Goal: Transaction & Acquisition: Book appointment/travel/reservation

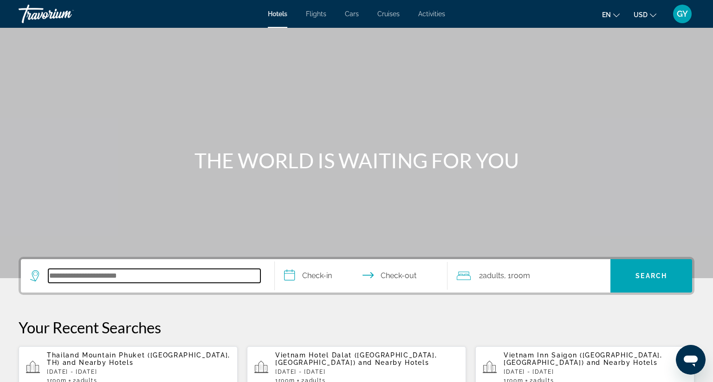
click at [78, 277] on input "Search hotel destination" at bounding box center [154, 276] width 212 height 14
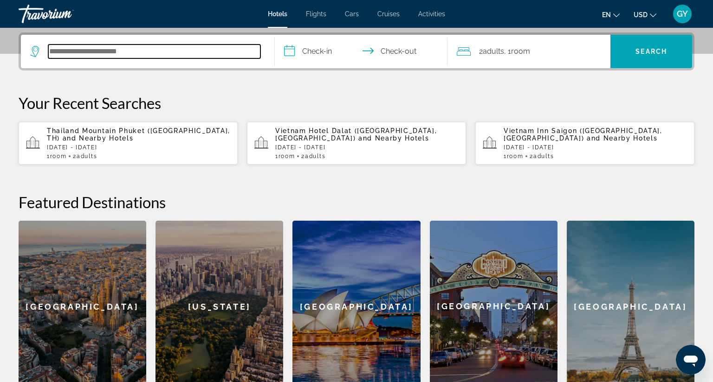
scroll to position [227, 0]
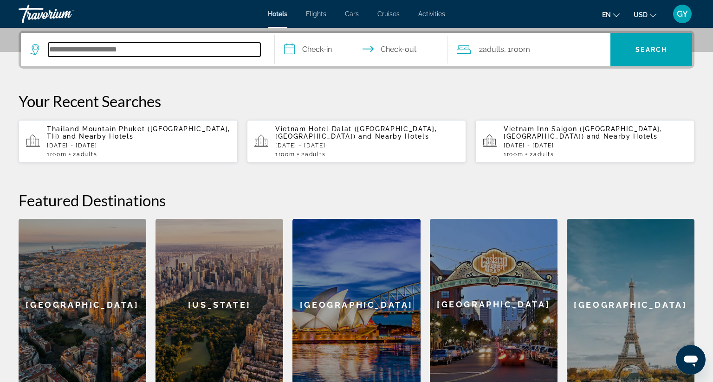
click at [58, 48] on input "Search hotel destination" at bounding box center [154, 50] width 212 height 14
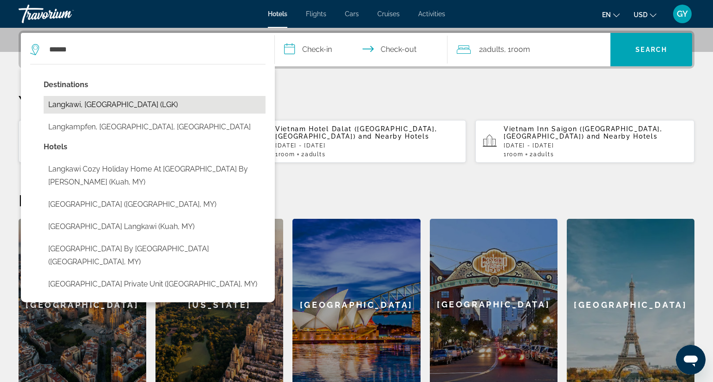
click at [103, 103] on button "Langkawi, [GEOGRAPHIC_DATA] (LGK)" at bounding box center [155, 105] width 222 height 18
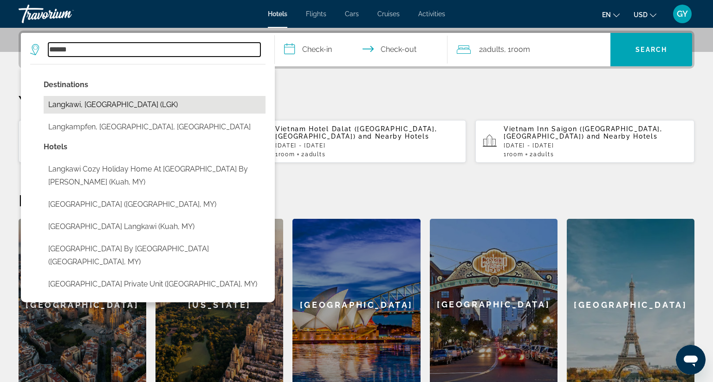
type input "**********"
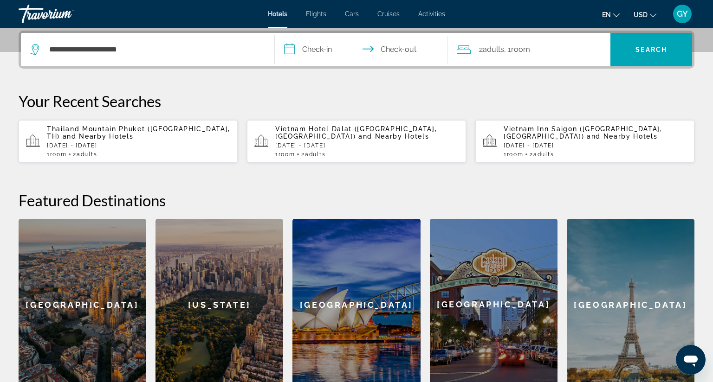
click at [284, 48] on input "**********" at bounding box center [363, 51] width 176 height 36
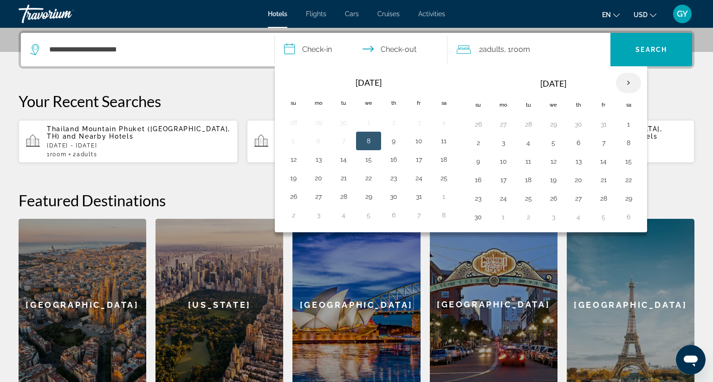
click at [624, 81] on th "Next month" at bounding box center [628, 83] width 25 height 20
click at [472, 199] on button "22" at bounding box center [478, 198] width 15 height 13
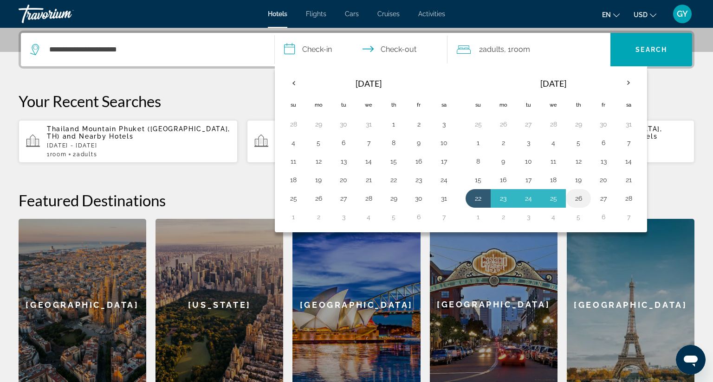
click at [576, 198] on button "26" at bounding box center [578, 198] width 15 height 13
type input "**********"
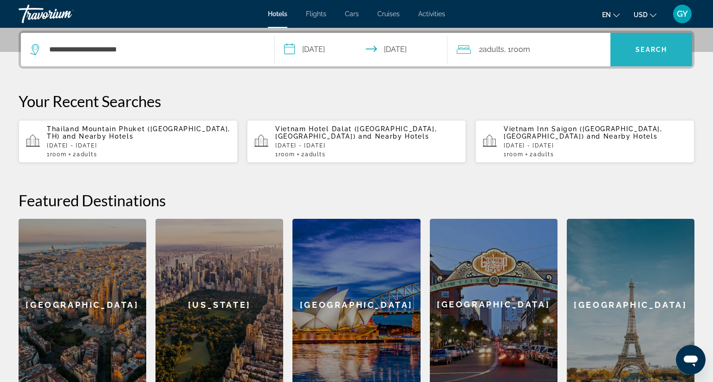
click at [611, 41] on span "Search" at bounding box center [651, 50] width 82 height 22
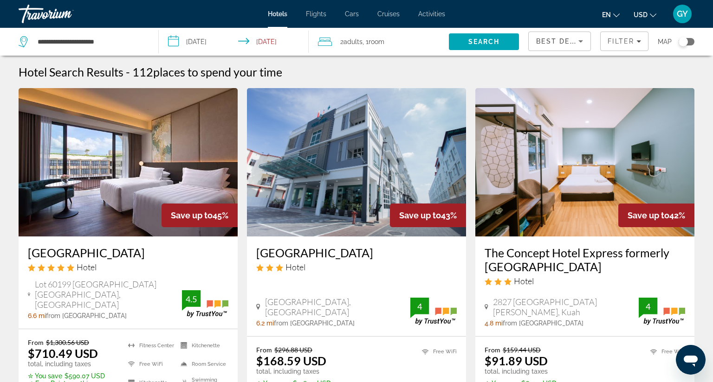
scroll to position [63, 0]
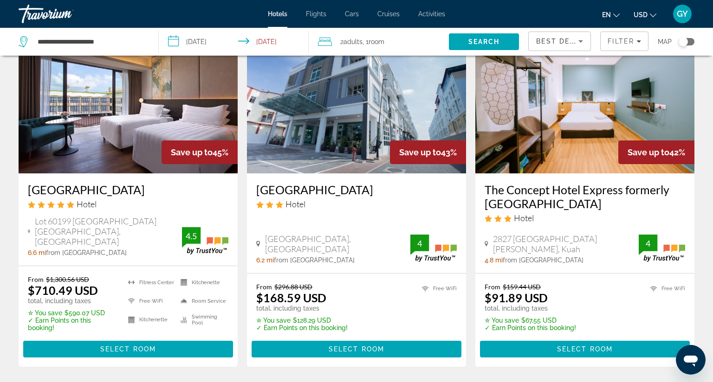
click at [121, 125] on img "Main content" at bounding box center [128, 99] width 219 height 149
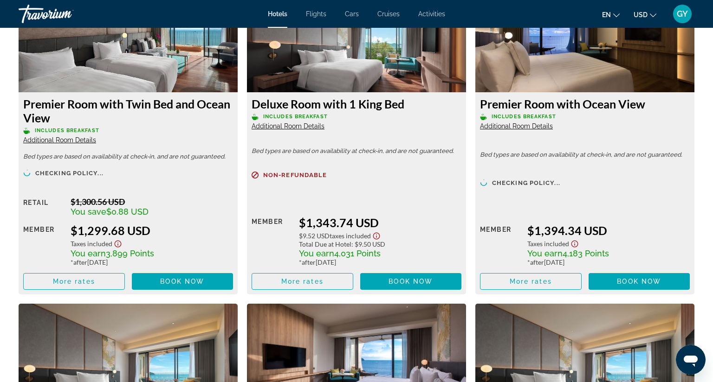
scroll to position [1975, 0]
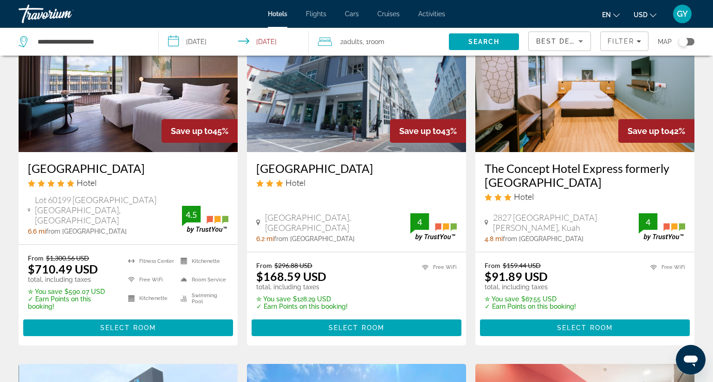
scroll to position [85, 0]
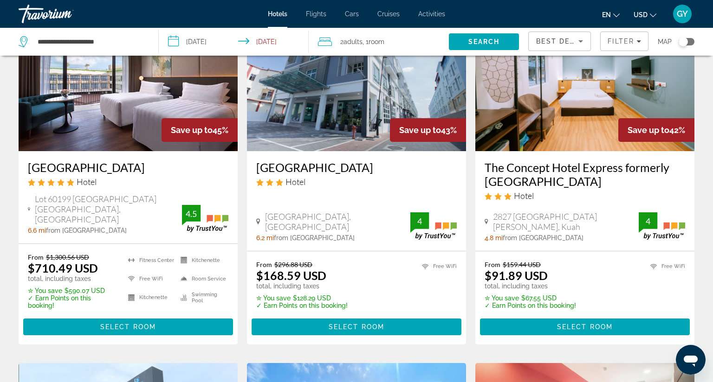
click at [577, 102] on img "Main content" at bounding box center [584, 77] width 219 height 149
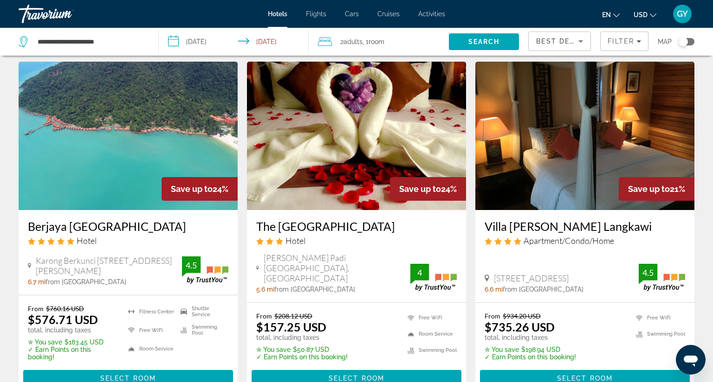
scroll to position [1081, 0]
click at [313, 236] on div "Hotel" at bounding box center [356, 241] width 201 height 10
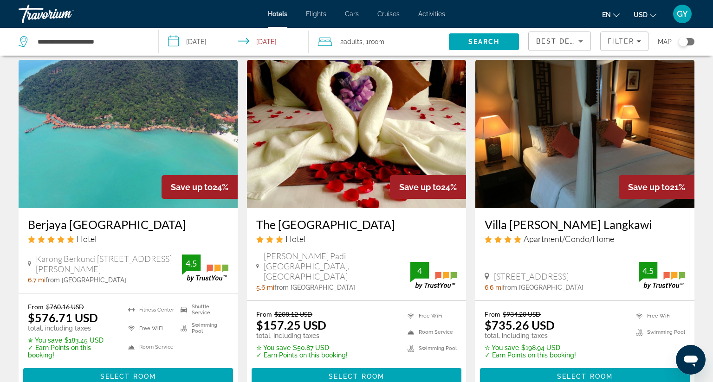
scroll to position [1084, 0]
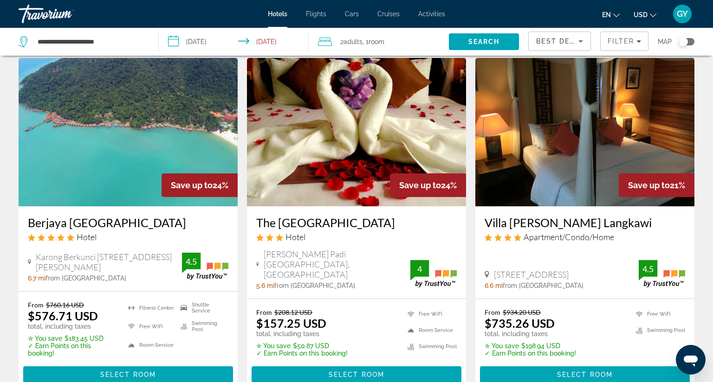
click at [106, 100] on img "Main content" at bounding box center [128, 132] width 219 height 149
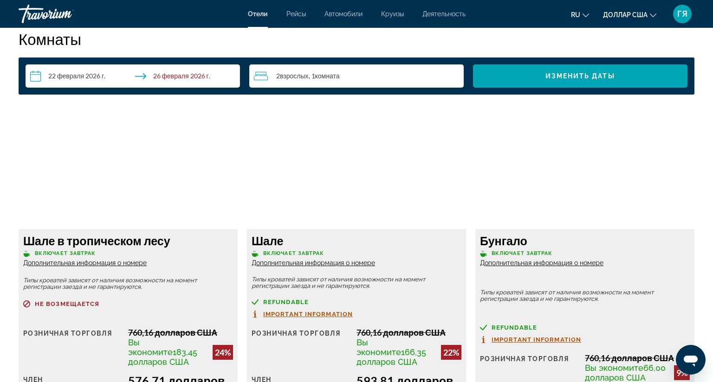
scroll to position [1198, 0]
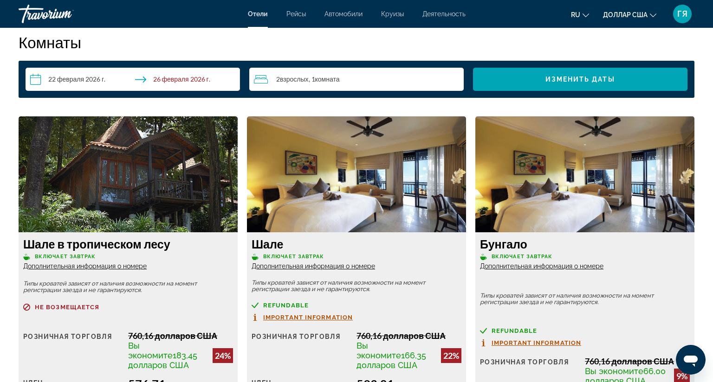
click at [203, 189] on img "Основное содержание" at bounding box center [128, 175] width 219 height 116
click at [158, 192] on img "Основное содержание" at bounding box center [128, 175] width 219 height 116
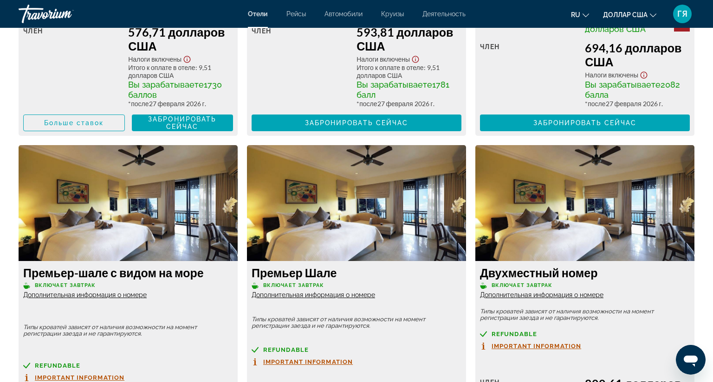
scroll to position [1465, 0]
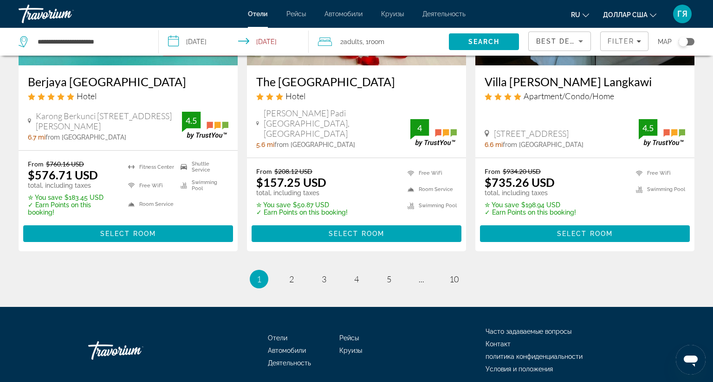
scroll to position [1230, 0]
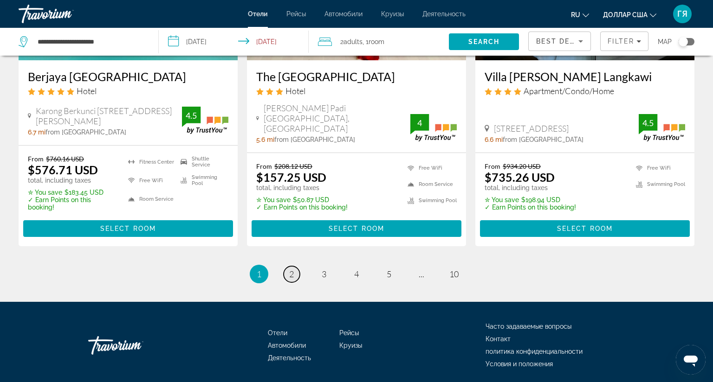
click at [289, 269] on span "2" at bounding box center [291, 274] width 5 height 10
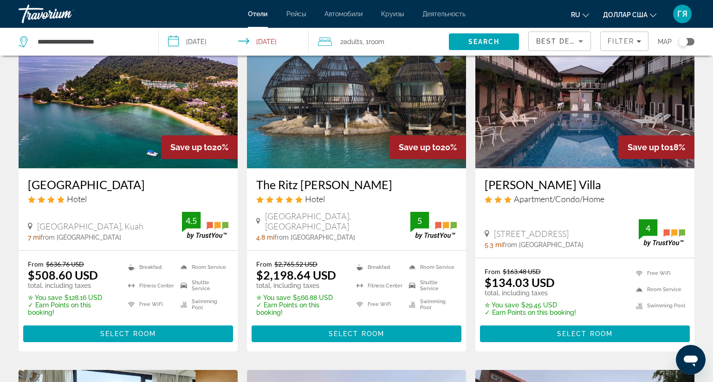
scroll to position [69, 0]
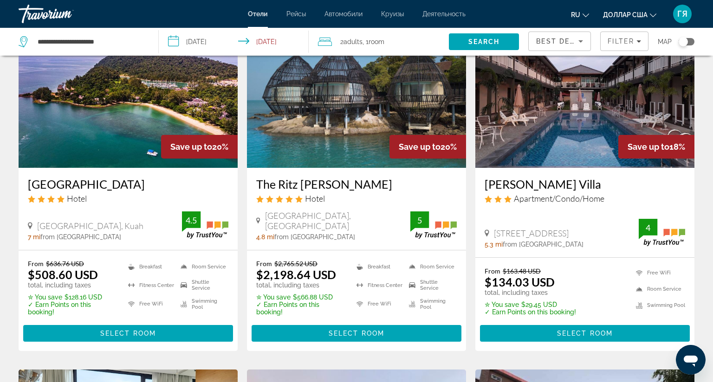
click at [179, 96] on img "Основное содержание" at bounding box center [128, 93] width 219 height 149
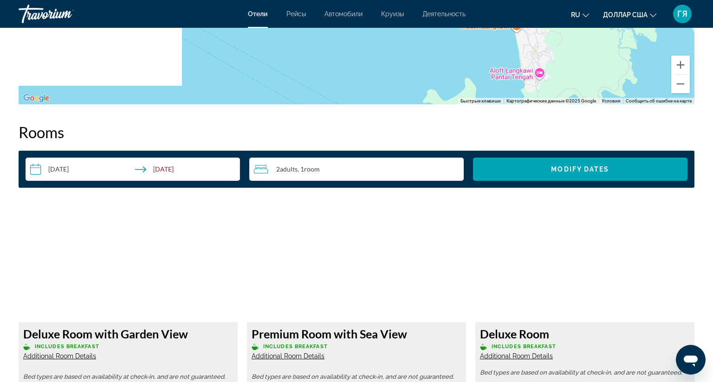
scroll to position [1101, 0]
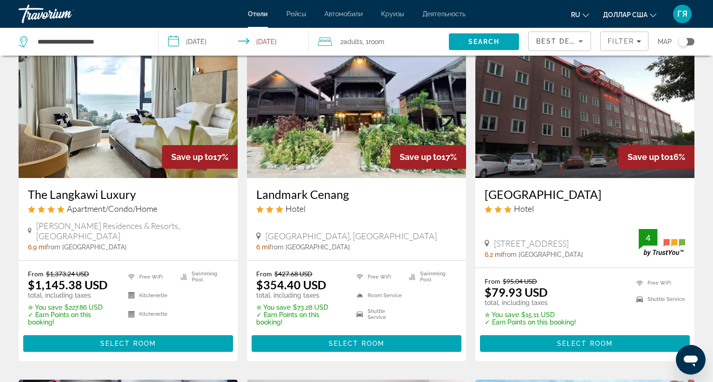
scroll to position [414, 0]
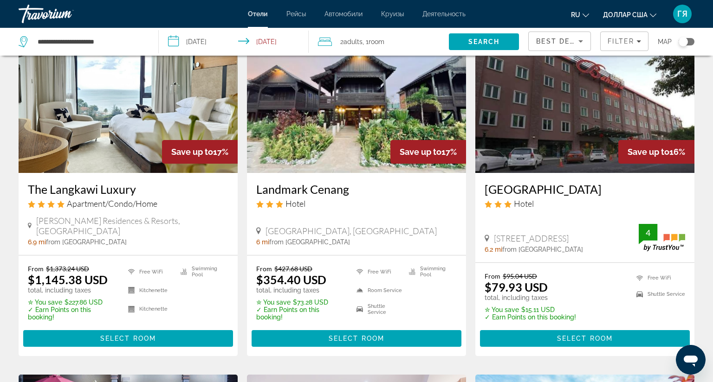
click at [140, 140] on img "Основное содержание" at bounding box center [128, 99] width 219 height 149
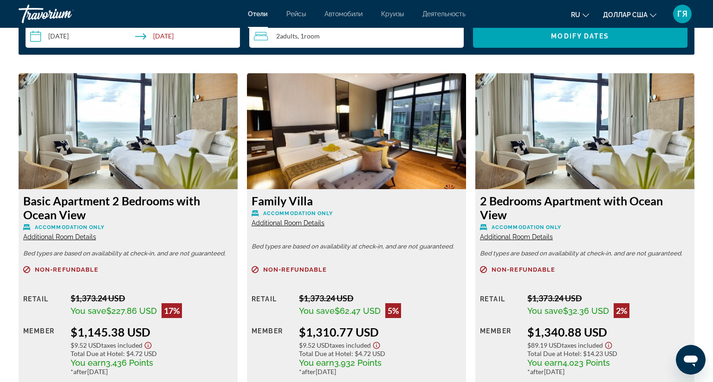
scroll to position [1195, 0]
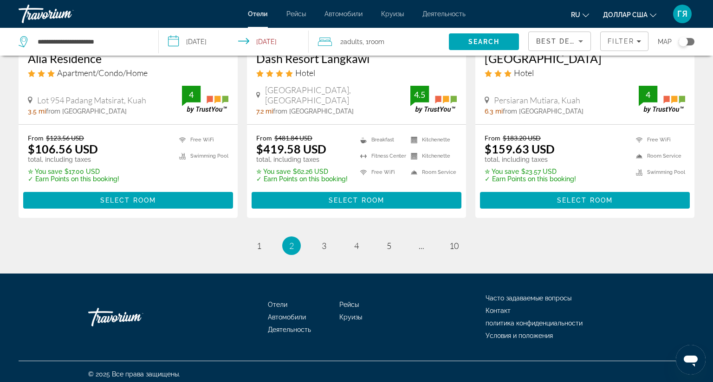
scroll to position [1246, 0]
click at [322, 249] on span "3" at bounding box center [324, 246] width 5 height 10
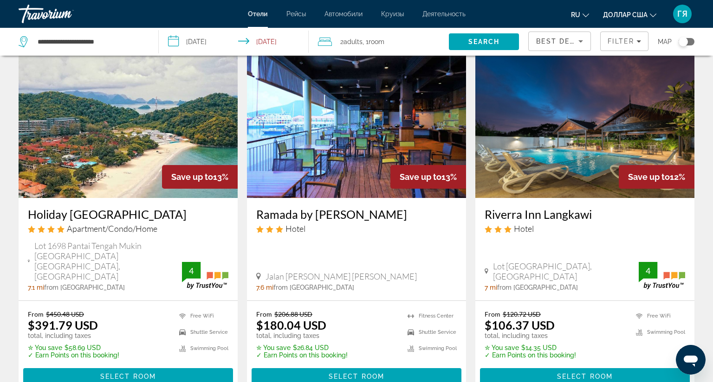
scroll to position [38, 0]
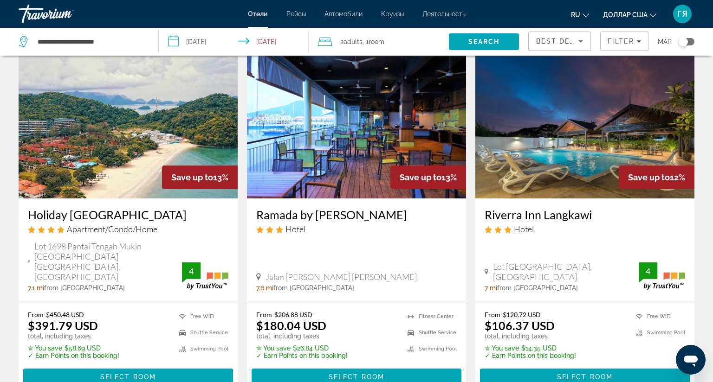
click at [99, 164] on img "Основное содержание" at bounding box center [128, 124] width 219 height 149
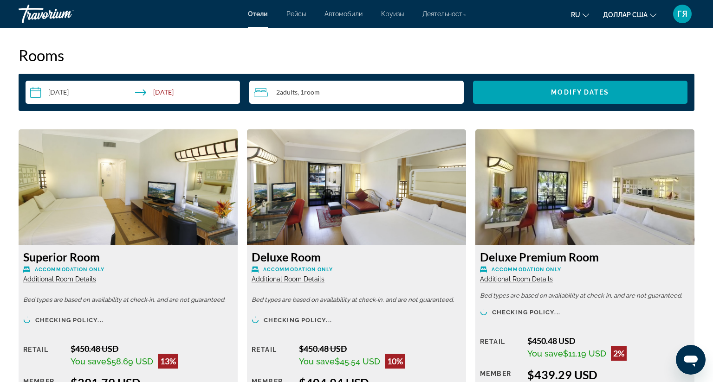
scroll to position [1186, 0]
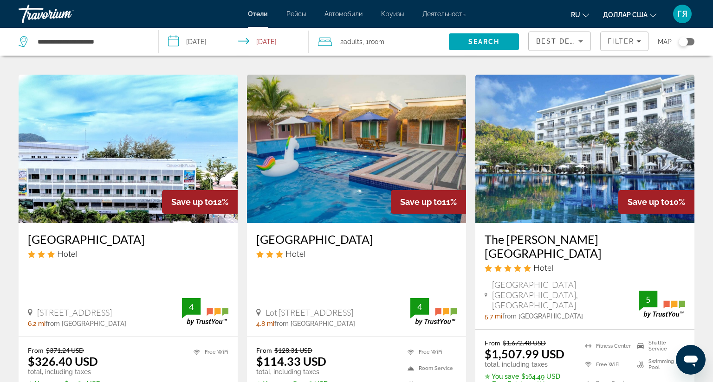
scroll to position [388, 0]
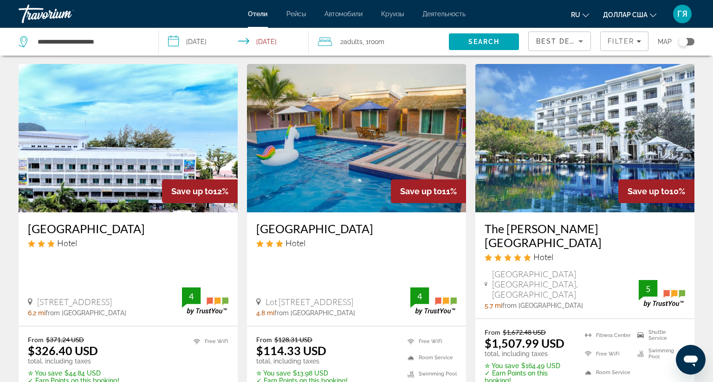
click at [542, 149] on img "Основное содержание" at bounding box center [584, 138] width 219 height 149
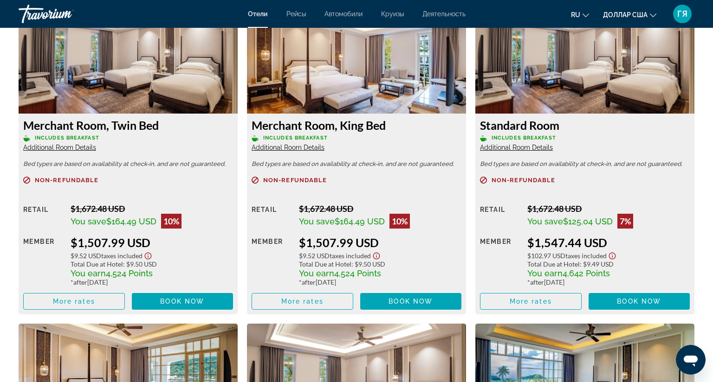
scroll to position [1316, 0]
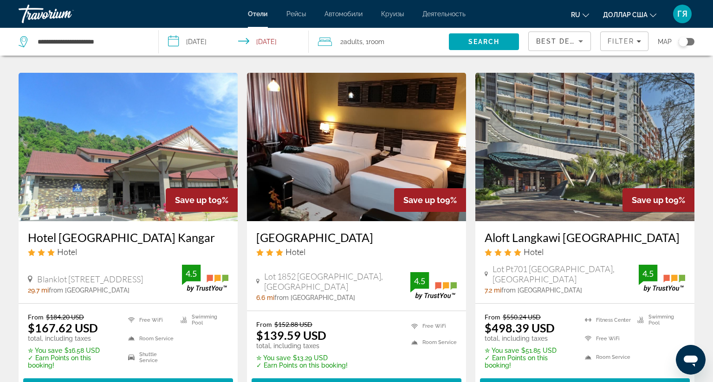
scroll to position [757, 0]
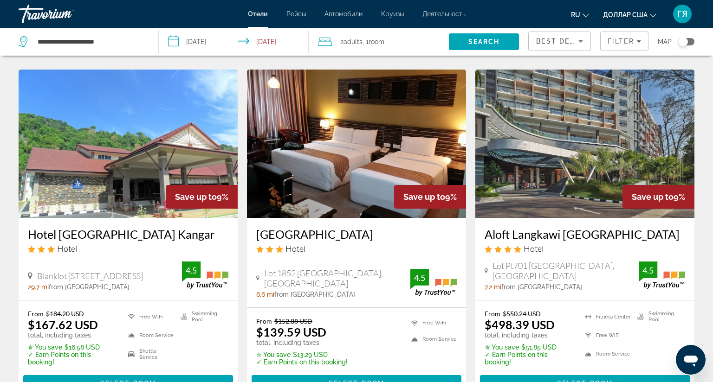
click at [564, 138] on img "Основное содержание" at bounding box center [584, 144] width 219 height 149
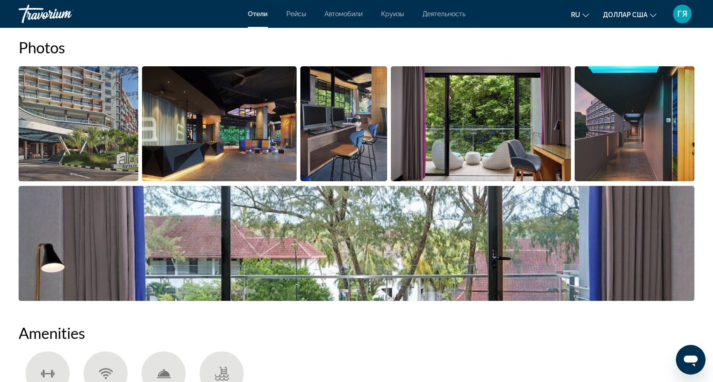
scroll to position [458, 0]
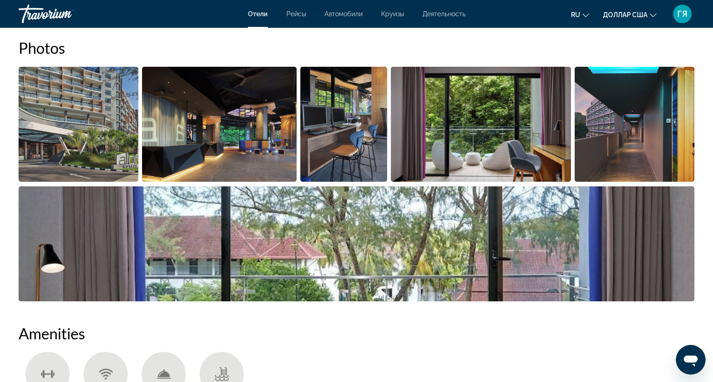
click at [69, 119] on img "Open full-screen image slider" at bounding box center [79, 124] width 120 height 115
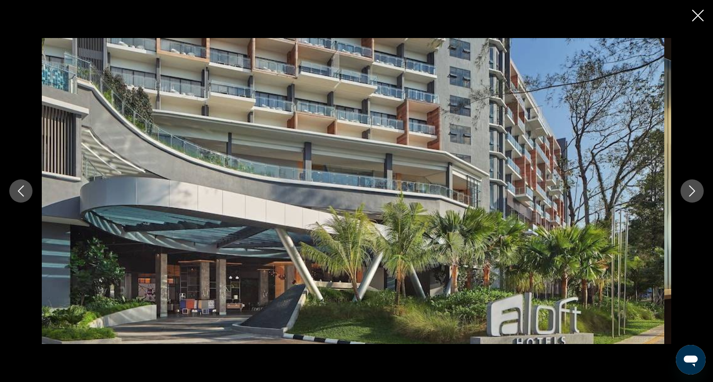
click at [686, 186] on icon "Next image" at bounding box center [691, 191] width 11 height 11
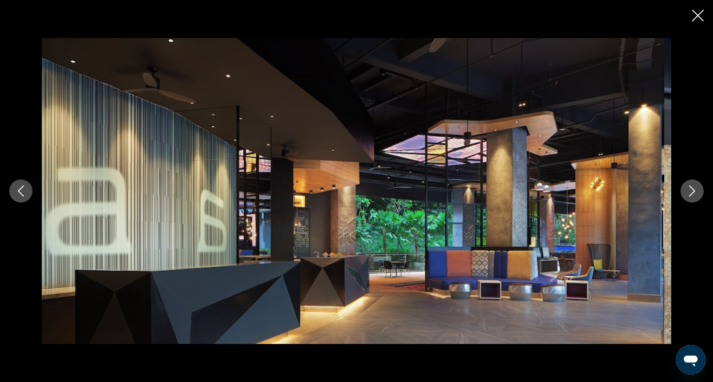
click at [686, 186] on icon "Next image" at bounding box center [691, 191] width 11 height 11
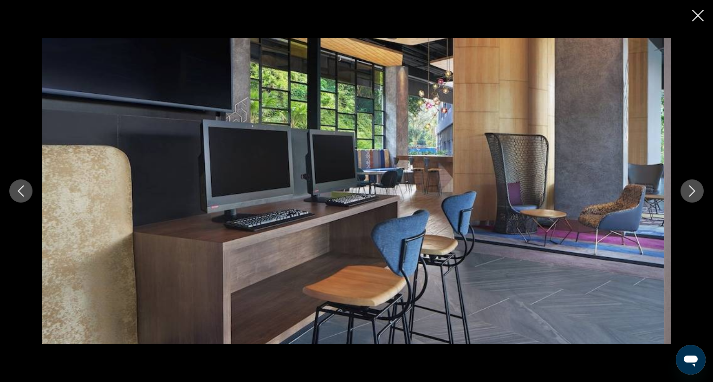
click at [686, 186] on icon "Next image" at bounding box center [691, 191] width 11 height 11
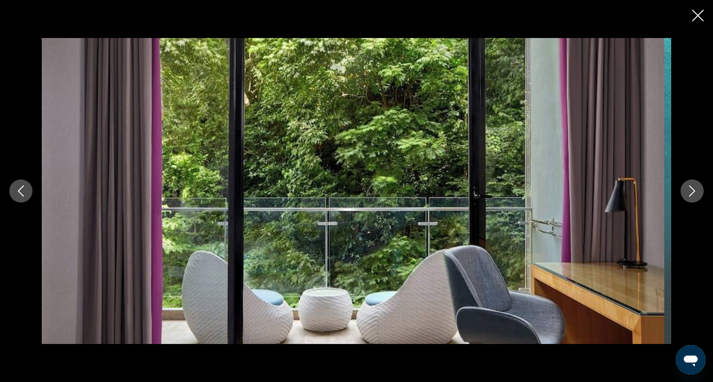
click at [686, 186] on icon "Next image" at bounding box center [691, 191] width 11 height 11
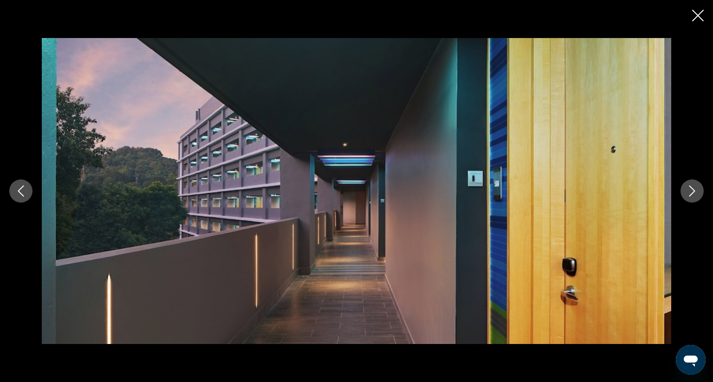
click at [686, 186] on icon "Next image" at bounding box center [691, 191] width 11 height 11
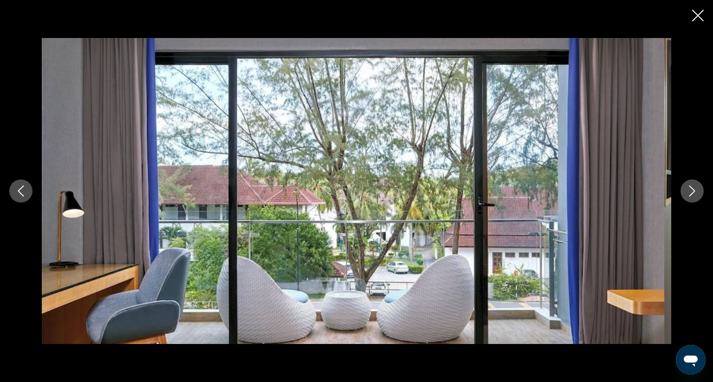
click at [686, 186] on icon "Next image" at bounding box center [691, 191] width 11 height 11
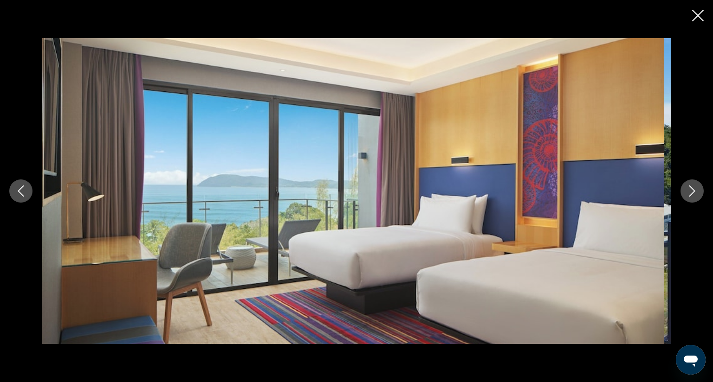
click at [686, 186] on icon "Next image" at bounding box center [691, 191] width 11 height 11
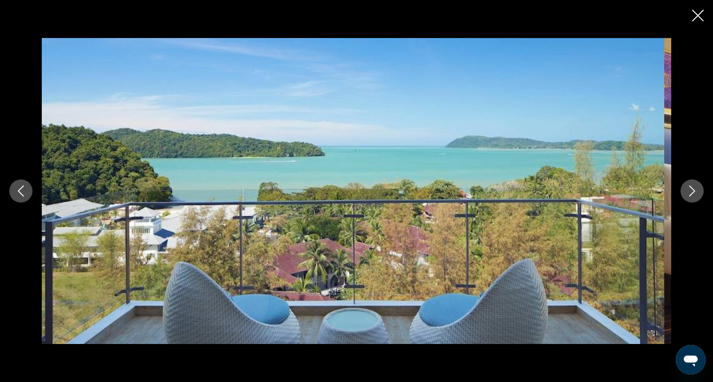
click at [686, 186] on icon "Next image" at bounding box center [691, 191] width 11 height 11
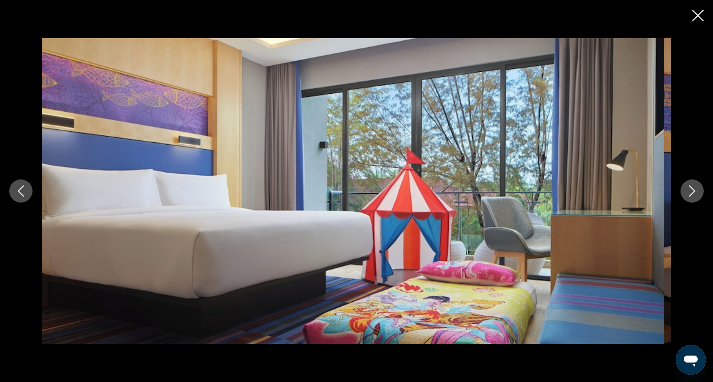
click at [686, 186] on icon "Next image" at bounding box center [691, 191] width 11 height 11
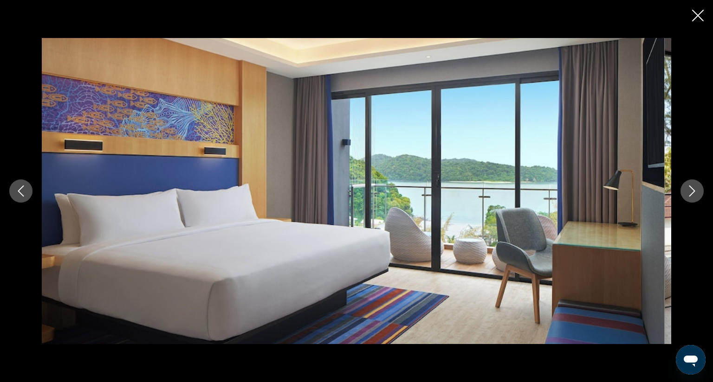
click at [686, 186] on icon "Next image" at bounding box center [691, 191] width 11 height 11
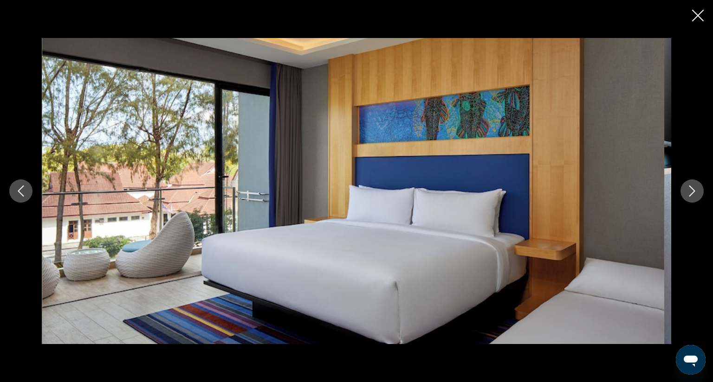
click at [686, 186] on icon "Next image" at bounding box center [691, 191] width 11 height 11
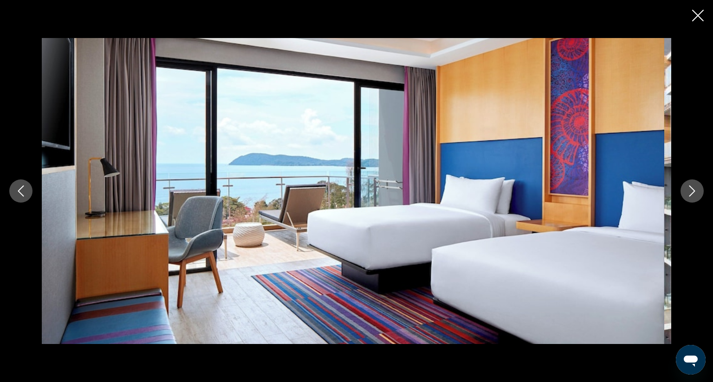
click at [686, 186] on icon "Next image" at bounding box center [691, 191] width 11 height 11
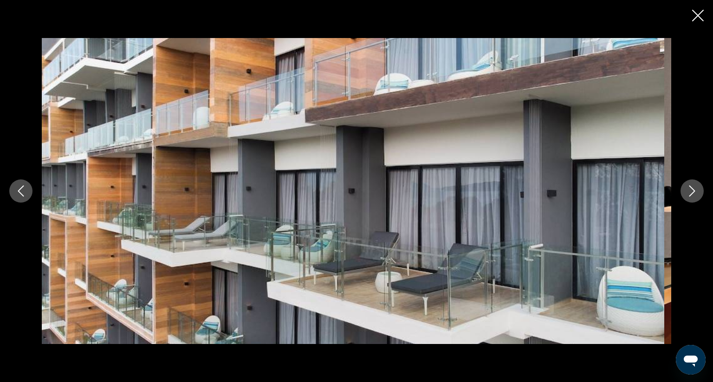
click at [686, 186] on icon "Next image" at bounding box center [691, 191] width 11 height 11
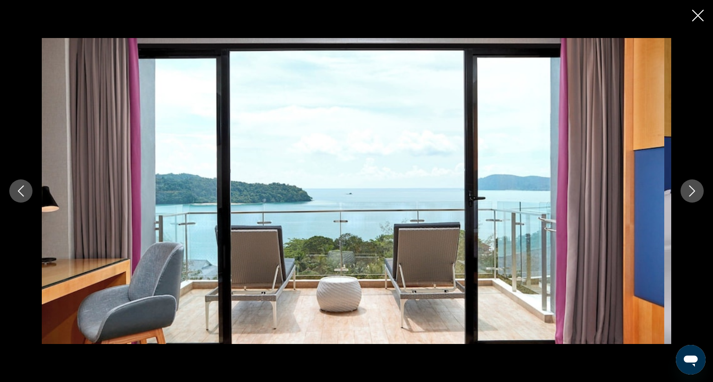
click at [686, 186] on icon "Next image" at bounding box center [691, 191] width 11 height 11
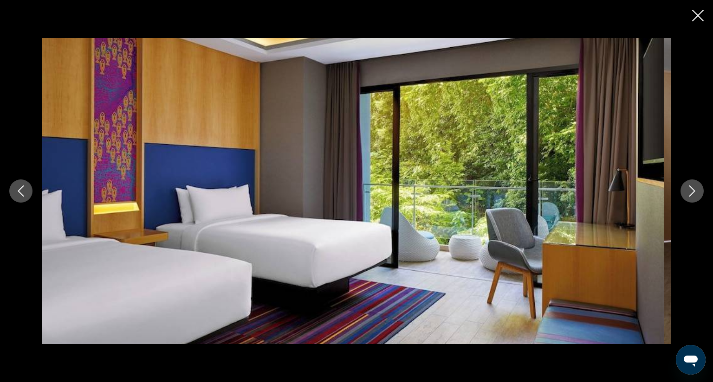
click at [692, 18] on icon "Close slideshow" at bounding box center [698, 16] width 12 height 12
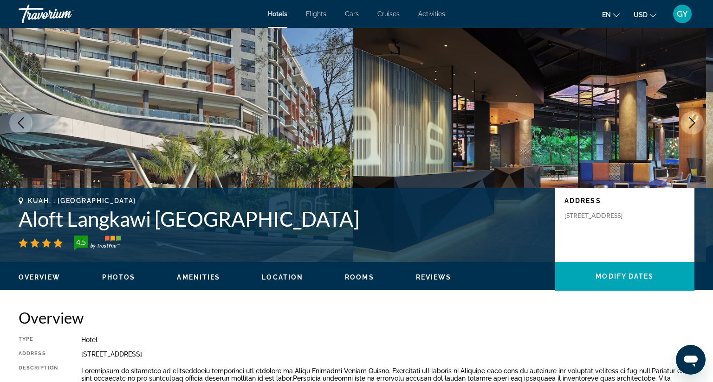
scroll to position [0, 0]
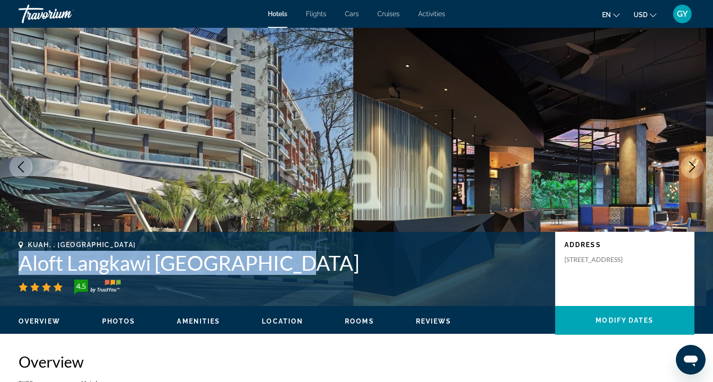
drag, startPoint x: 20, startPoint y: 262, endPoint x: 285, endPoint y: 263, distance: 264.6
click at [285, 263] on h1 "Aloft Langkawi [GEOGRAPHIC_DATA]" at bounding box center [282, 263] width 527 height 24
copy h1 "Aloft Langkawi [GEOGRAPHIC_DATA]"
